Goal: Transaction & Acquisition: Purchase product/service

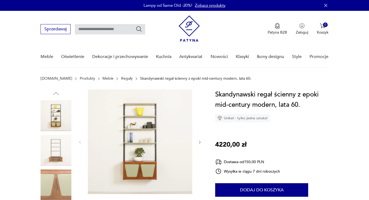
click at [150, 105] on img at bounding box center [140, 141] width 104 height 104
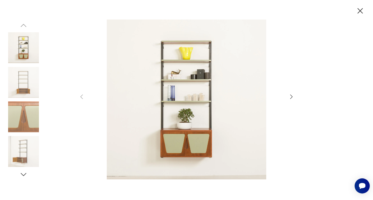
click at [288, 98] on icon "button" at bounding box center [291, 96] width 6 height 6
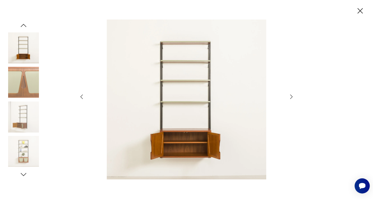
click at [289, 97] on icon "button" at bounding box center [291, 96] width 6 height 6
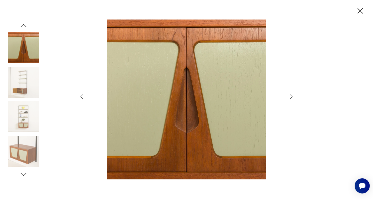
click at [289, 97] on icon "button" at bounding box center [291, 96] width 6 height 6
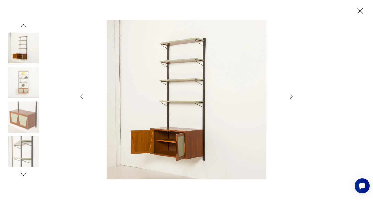
click at [289, 97] on icon "button" at bounding box center [291, 96] width 6 height 6
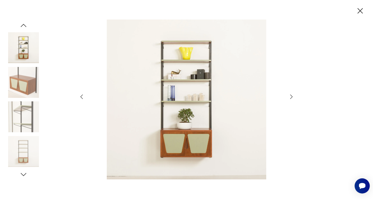
click at [358, 9] on icon "button" at bounding box center [360, 10] width 9 height 9
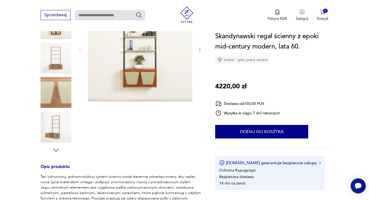
scroll to position [101, 0]
